Goal: Task Accomplishment & Management: Complete application form

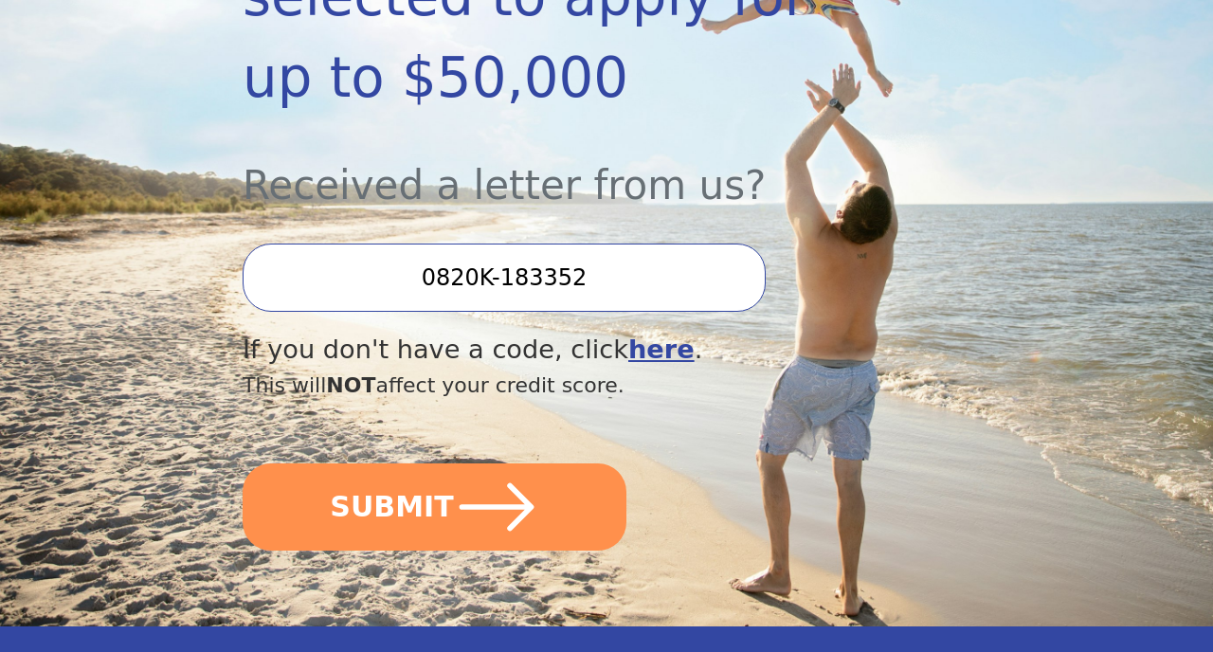
scroll to position [509, 0]
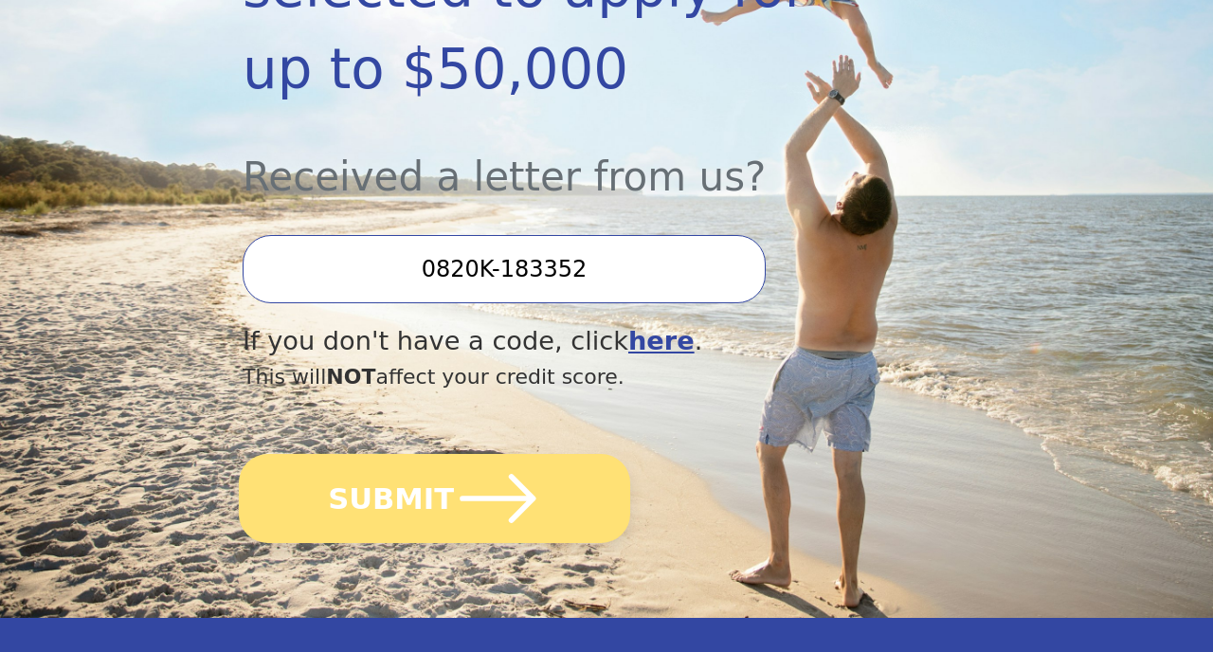
click at [496, 455] on icon "submit" at bounding box center [497, 498] width 87 height 87
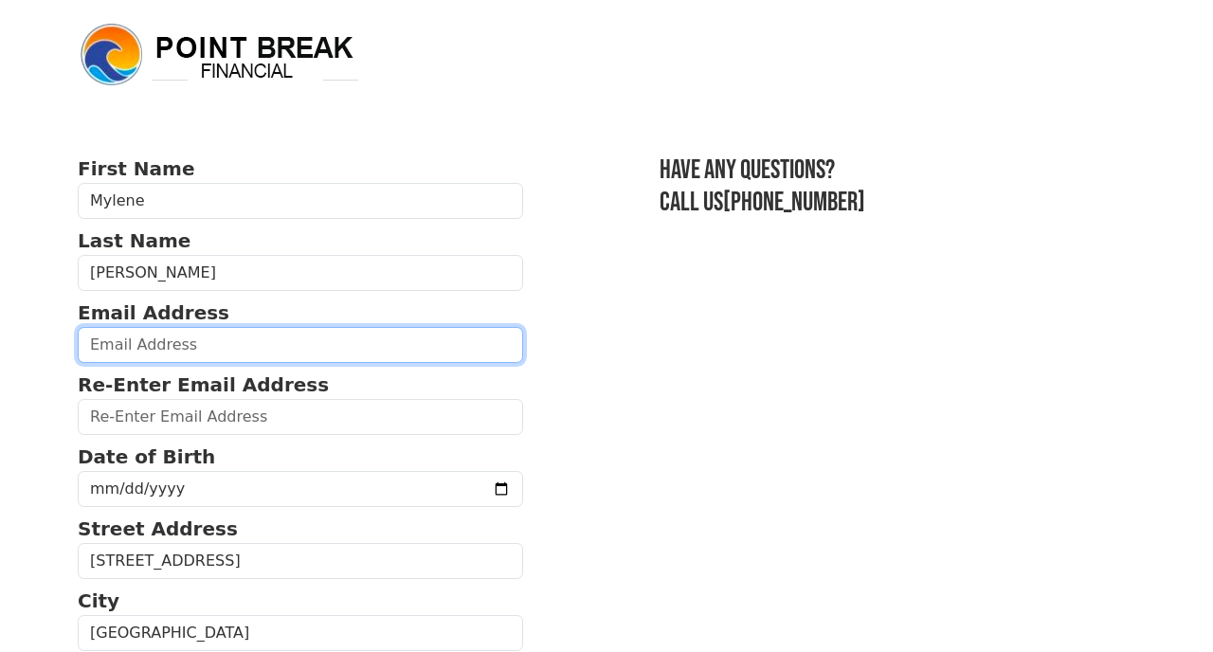
click at [435, 356] on input "email" at bounding box center [300, 345] width 445 height 36
type input "honai2016@gmail.com"
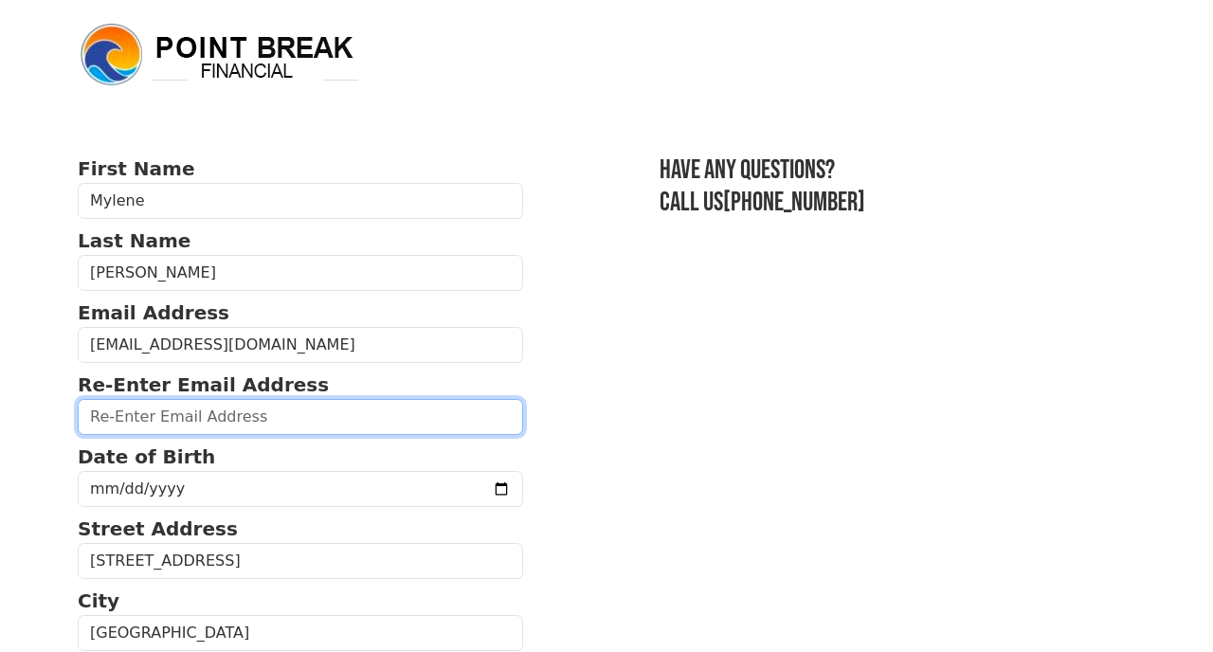
click at [297, 418] on input "email" at bounding box center [300, 417] width 445 height 36
type input "honai2016@gmail.com"
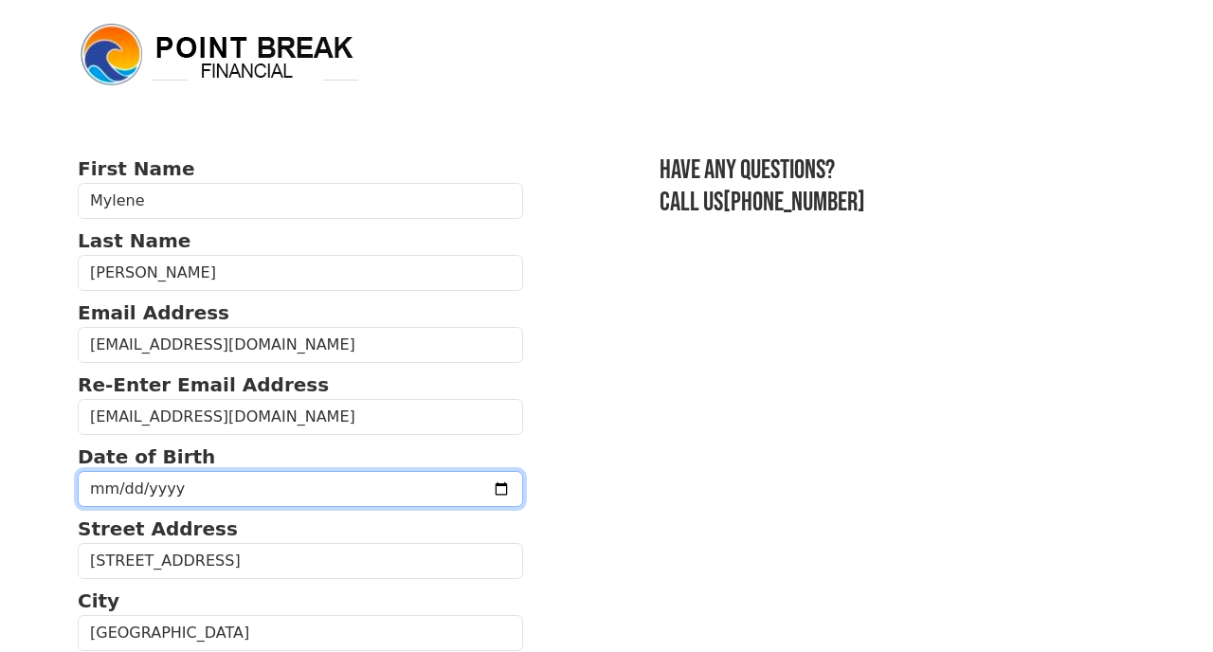
click at [254, 503] on input "date" at bounding box center [300, 489] width 445 height 36
type input "1984-09-18"
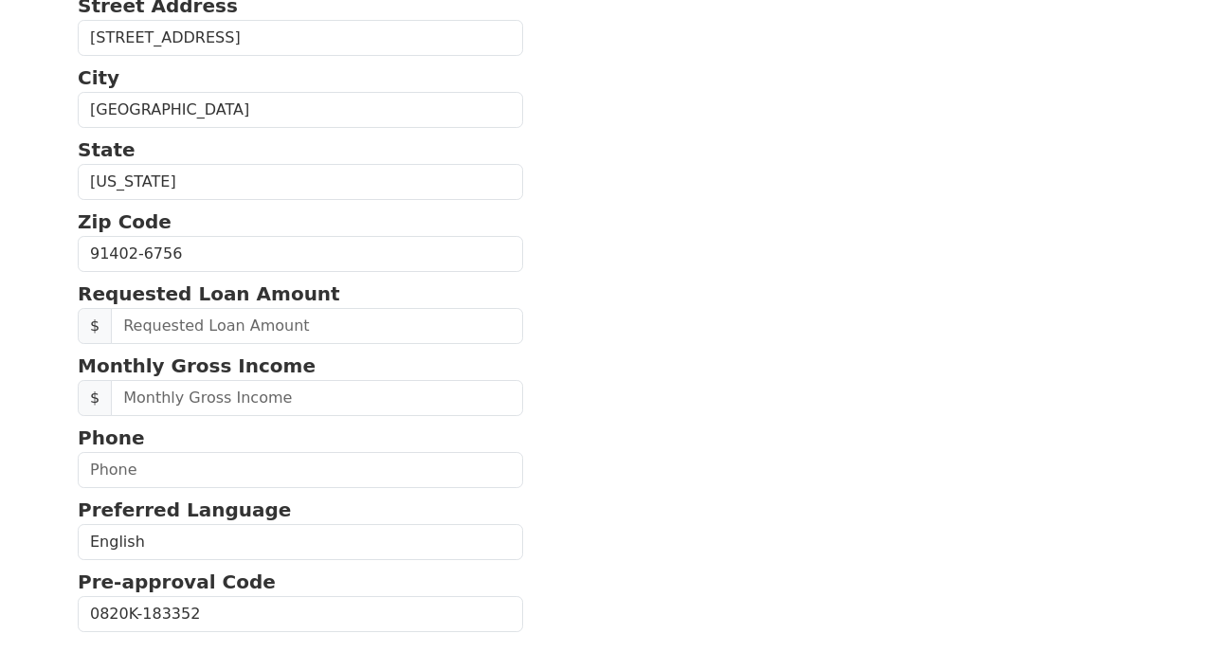
scroll to position [527, 0]
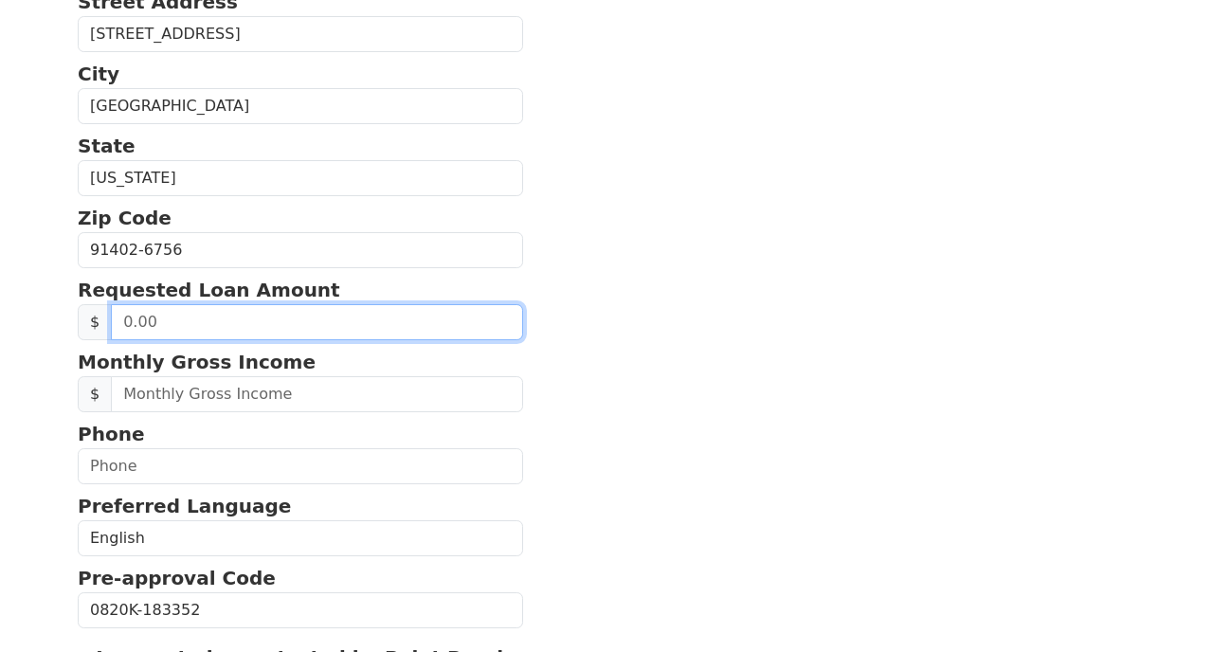
click at [354, 328] on input "text" at bounding box center [317, 322] width 412 height 36
type input "5,000.00"
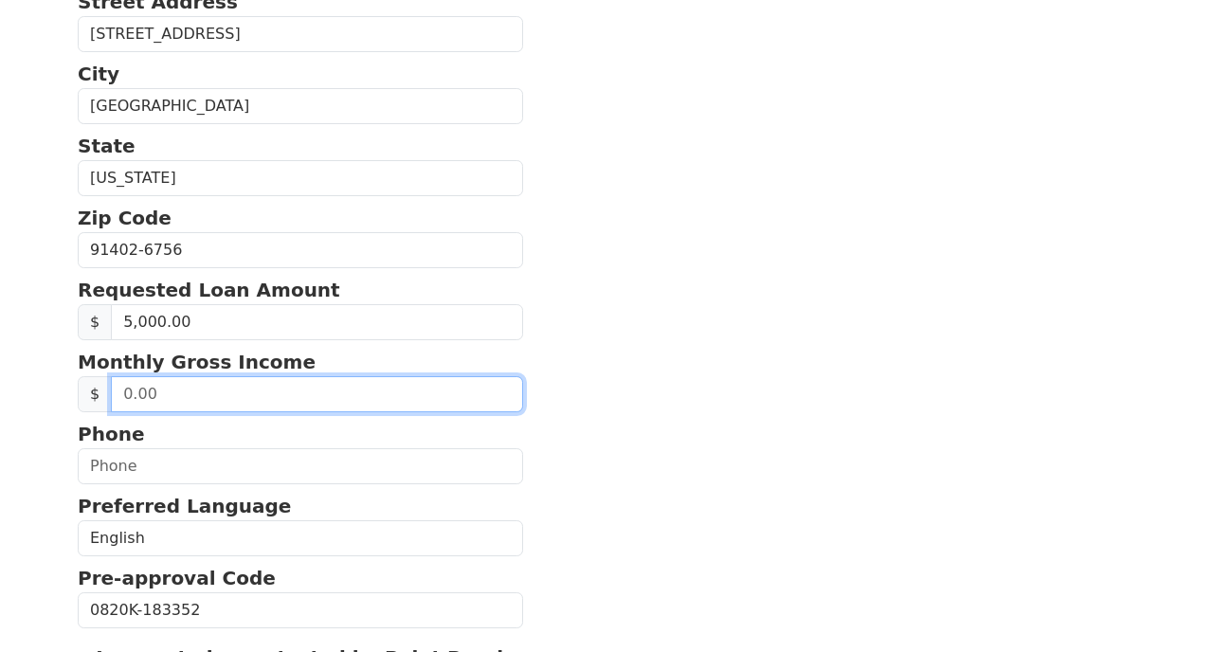
click at [354, 400] on input "text" at bounding box center [317, 394] width 412 height 36
click at [228, 393] on input "50,000.00" at bounding box center [317, 394] width 412 height 36
type input "4,000.00"
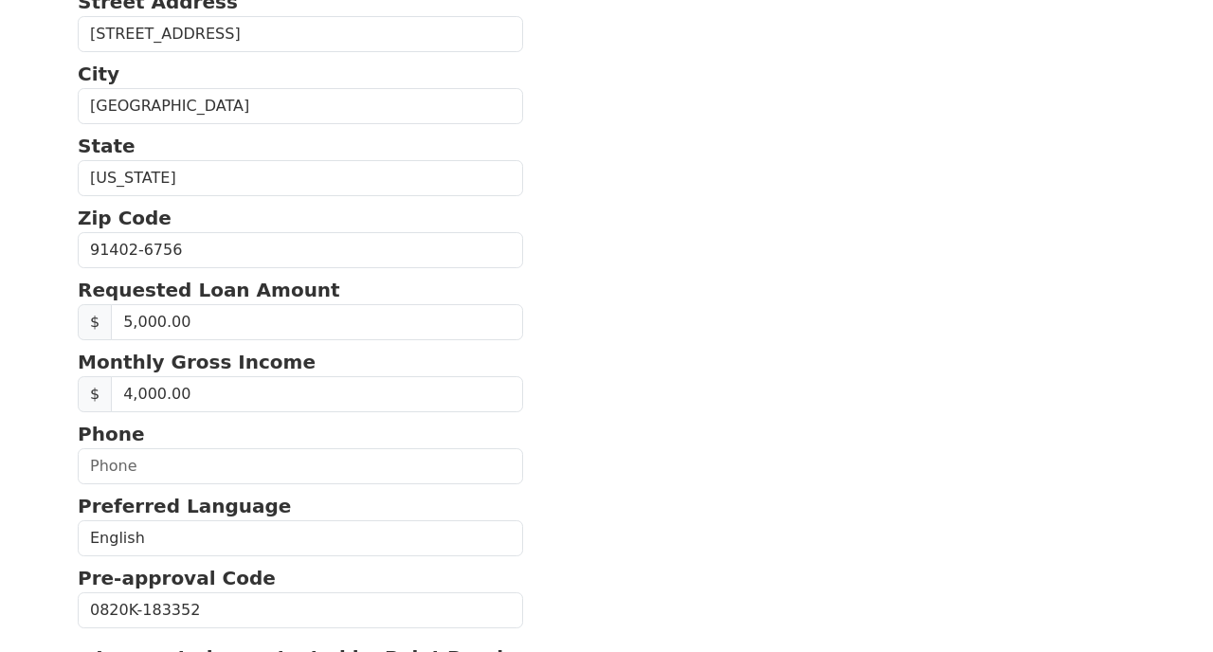
click at [761, 460] on section "First Name Mylene Last Name Antonio Email Address honai2016@gmail.com Re-Enter …" at bounding box center [607, 247] width 1058 height 1238
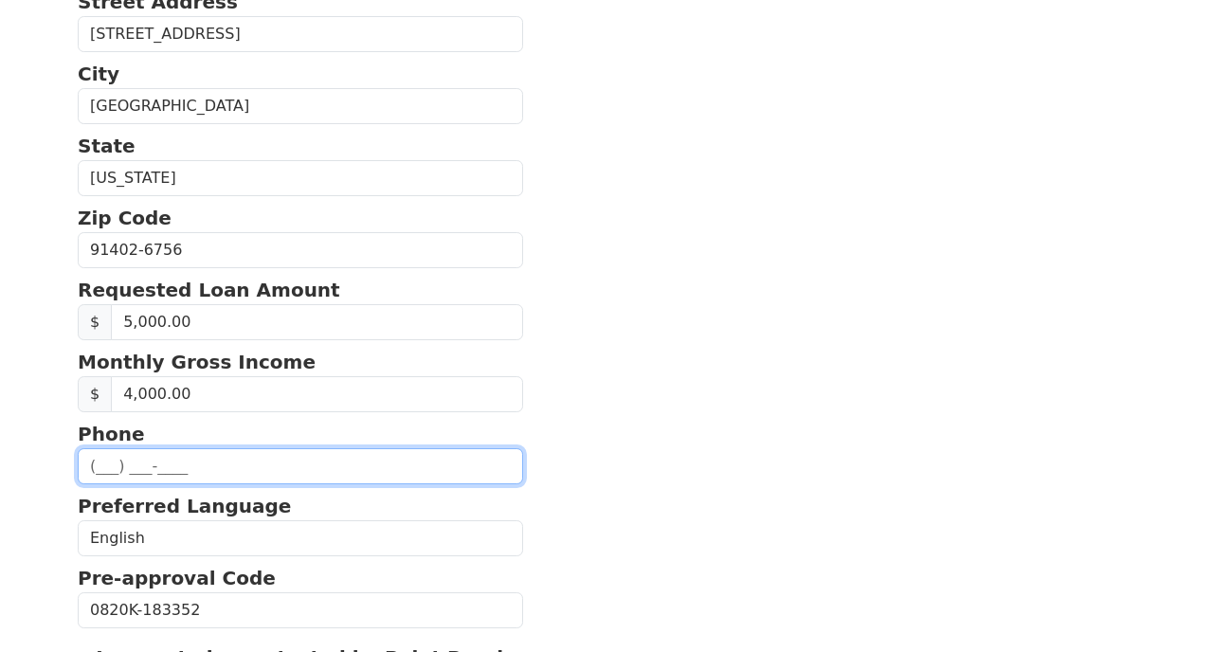
click at [101, 464] on input "text" at bounding box center [300, 466] width 445 height 36
type input "(714) 209-8044"
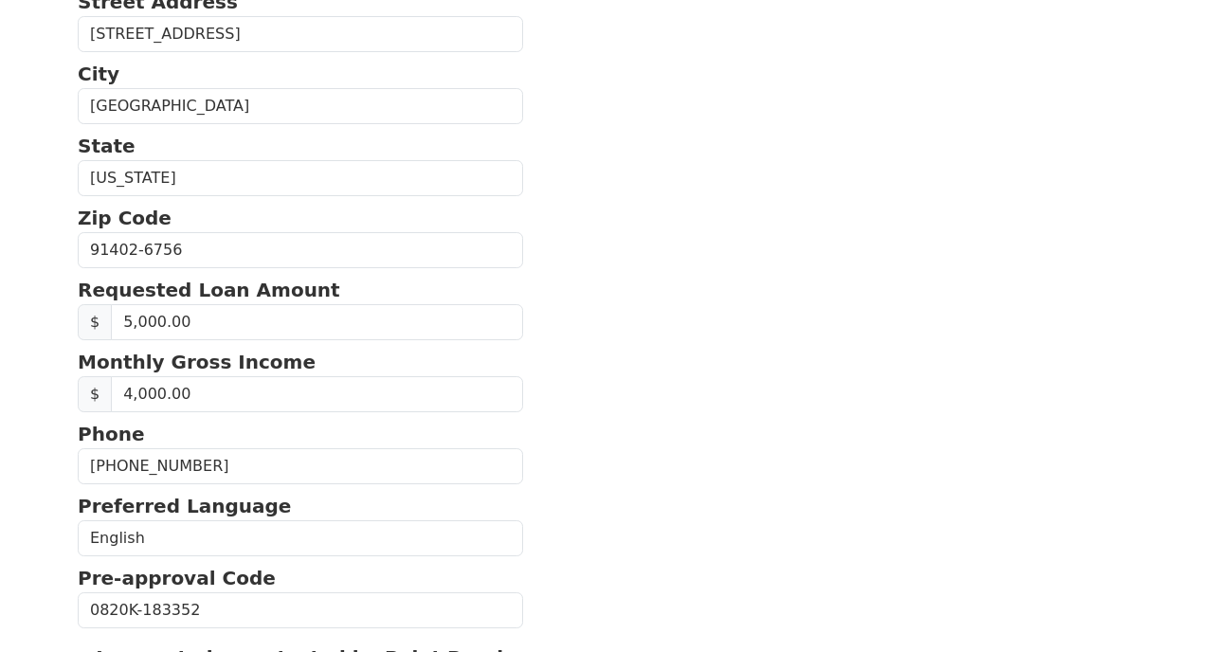
click at [543, 487] on section "First Name Mylene Last Name Antonio Email Address honai2016@gmail.com Re-Enter …" at bounding box center [607, 247] width 1058 height 1238
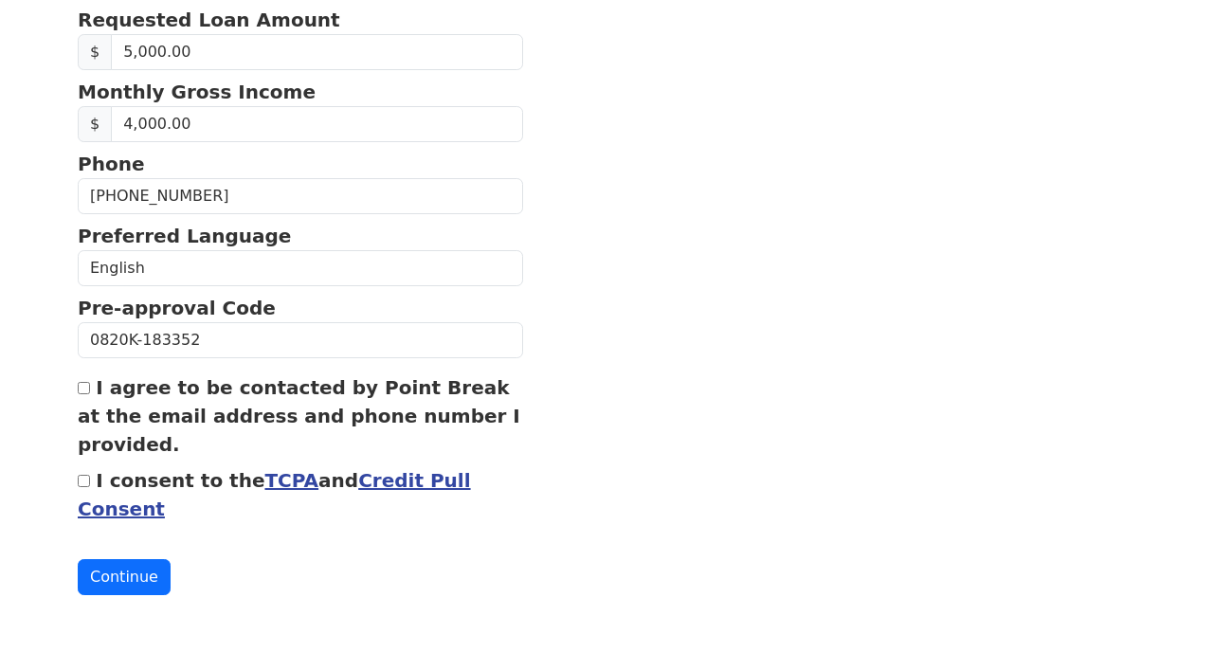
scroll to position [803, 0]
click at [82, 392] on input "I agree to be contacted by Point Break at the email address and phone number I …" at bounding box center [84, 388] width 12 height 12
checkbox input "true"
click at [83, 483] on input "I consent to the TCPA and Credit Pull Consent" at bounding box center [84, 481] width 12 height 12
checkbox input "true"
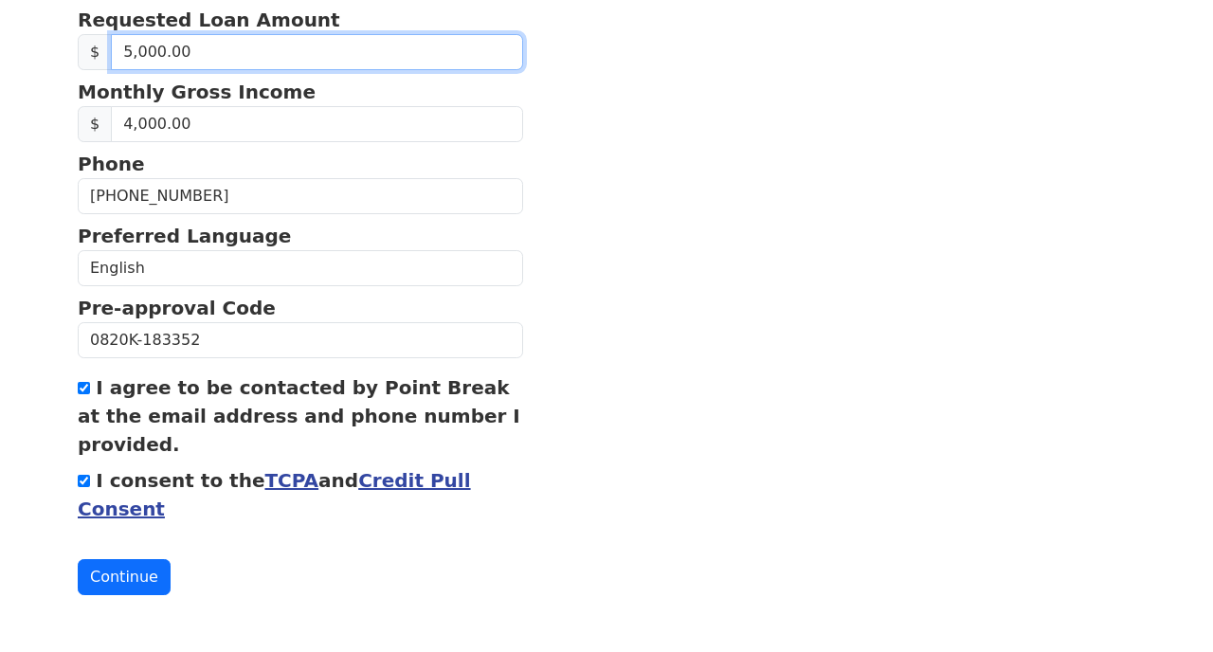
click at [129, 58] on input "5,000.00" at bounding box center [317, 52] width 412 height 36
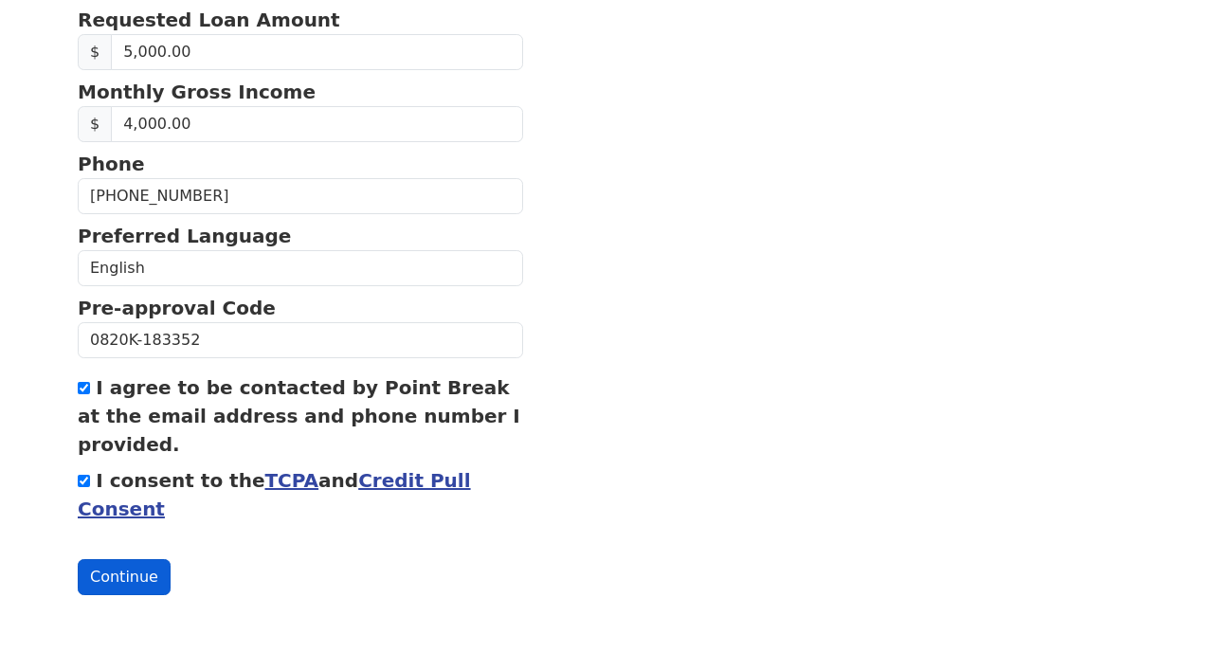
click at [129, 587] on button "Continue" at bounding box center [124, 577] width 93 height 36
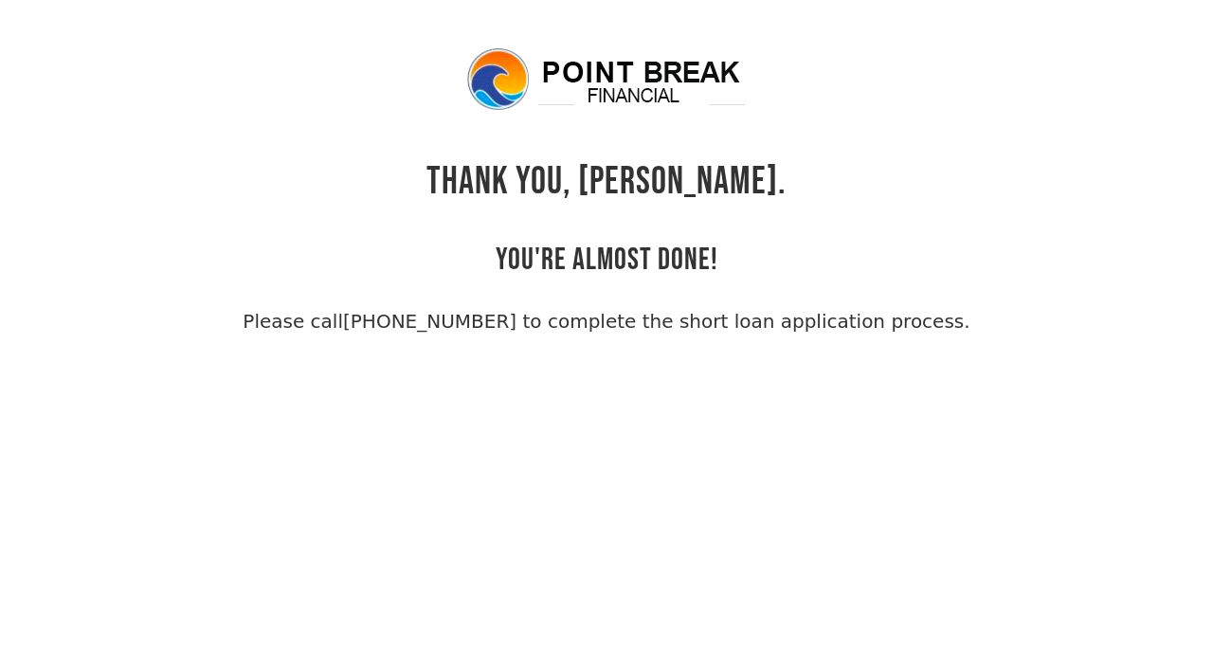
scroll to position [45, 0]
